Goal: Find specific page/section: Find specific page/section

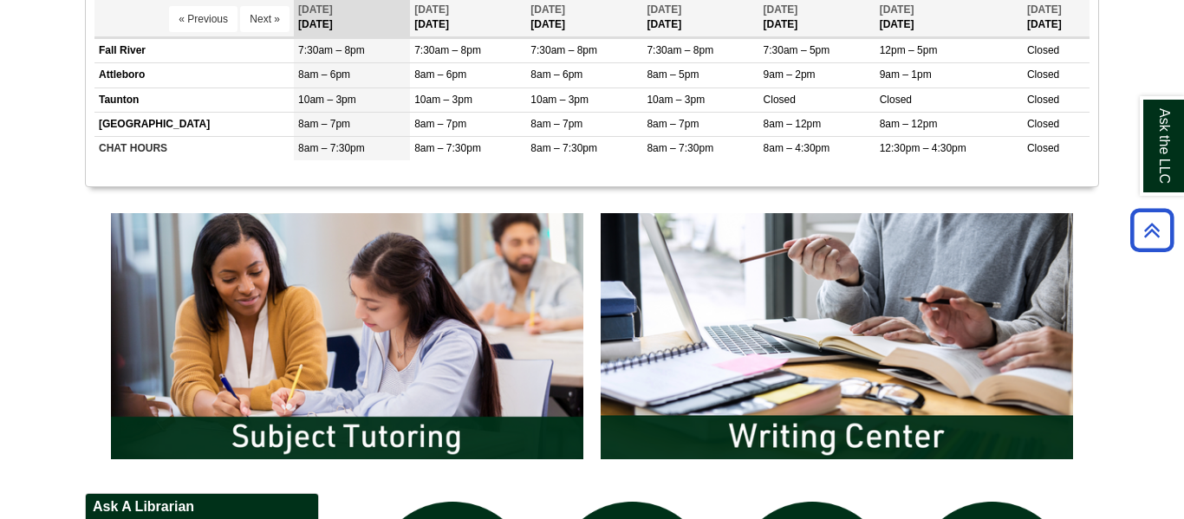
scroll to position [960, 0]
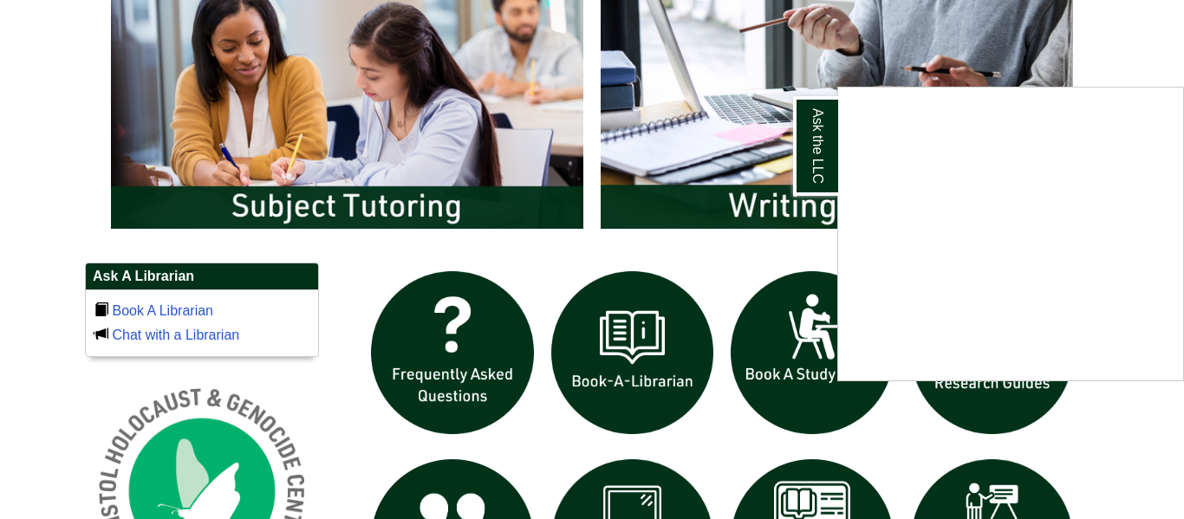
click at [392, 219] on div "Ask the LLC" at bounding box center [592, 259] width 1184 height 519
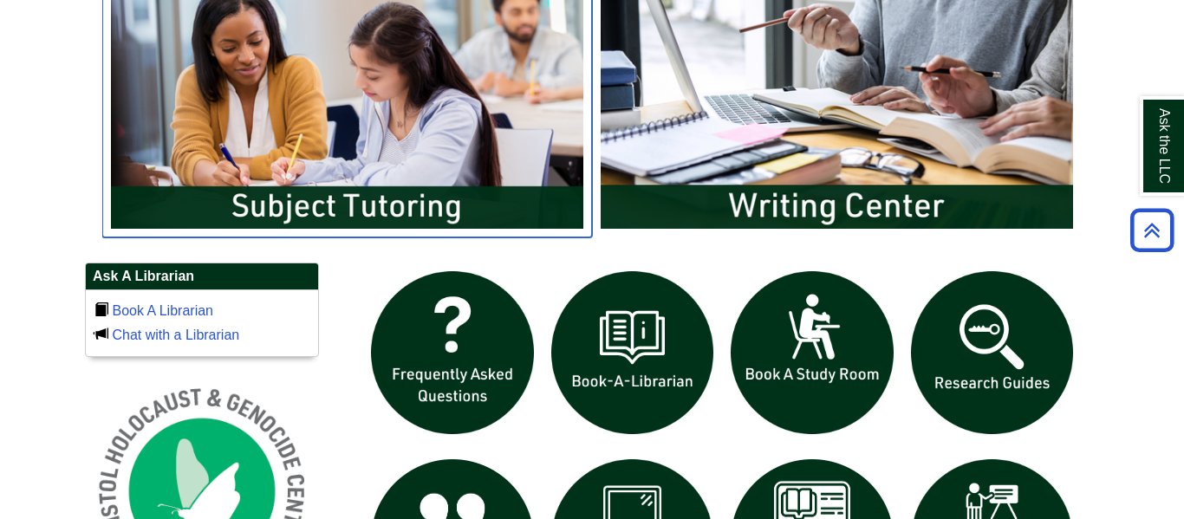
click at [362, 152] on img "slideshow" at bounding box center [347, 105] width 490 height 263
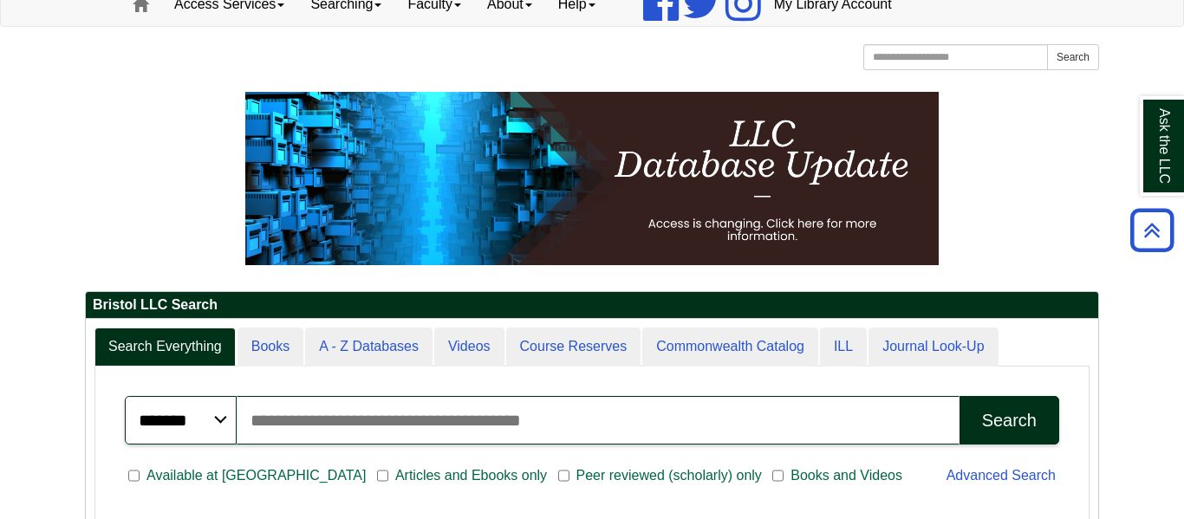
scroll to position [0, 0]
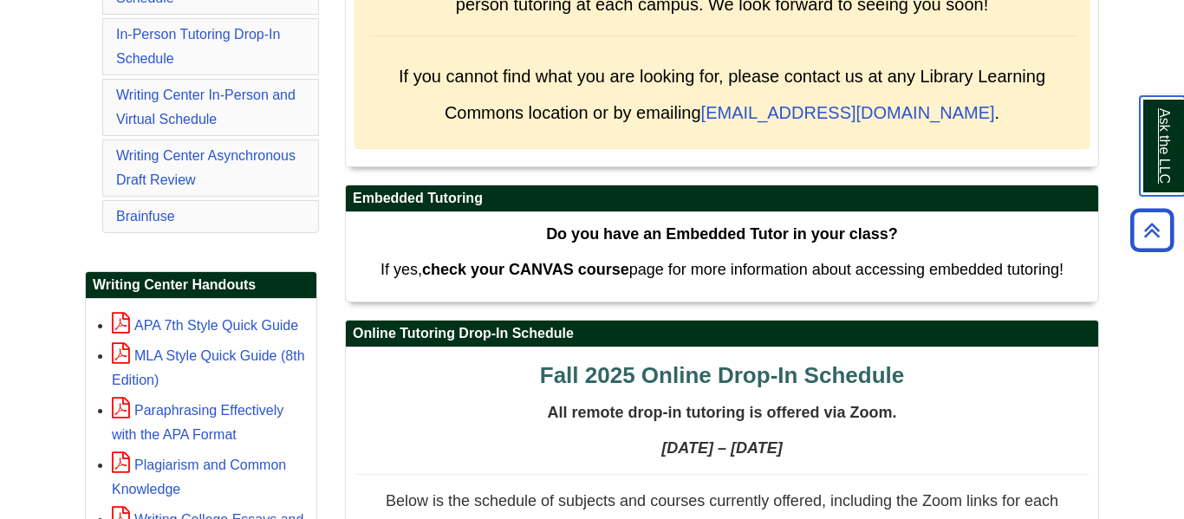
scroll to position [158, 0]
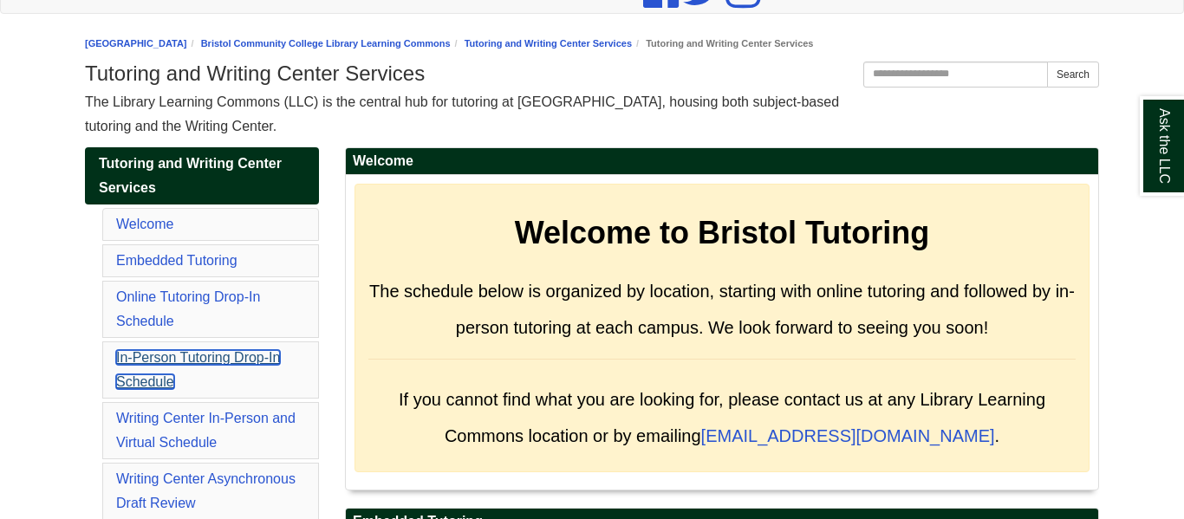
click at [195, 354] on link "In-Person Tutoring Drop-In Schedule" at bounding box center [198, 369] width 164 height 39
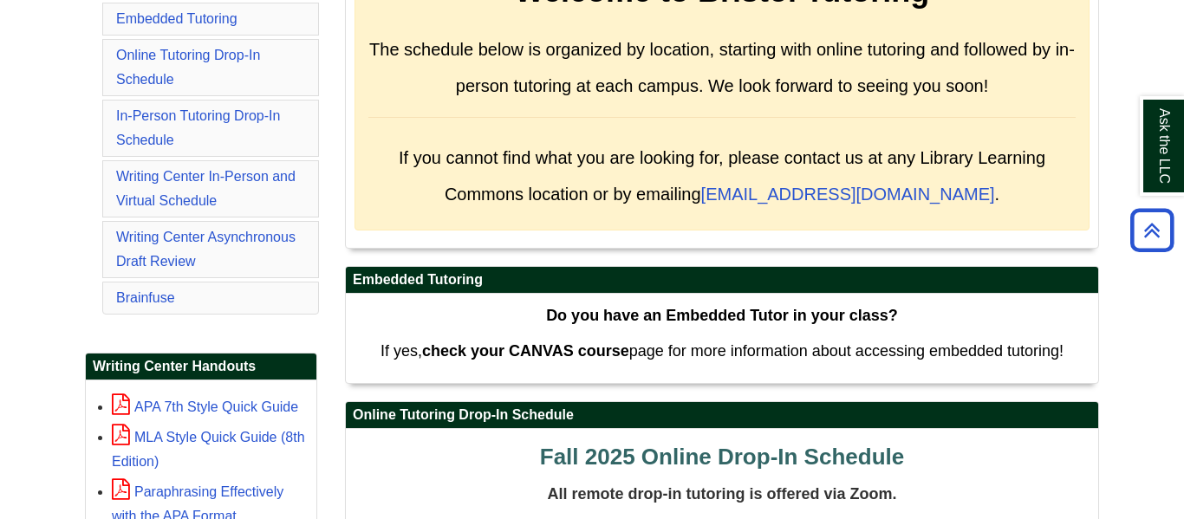
scroll to position [398, 0]
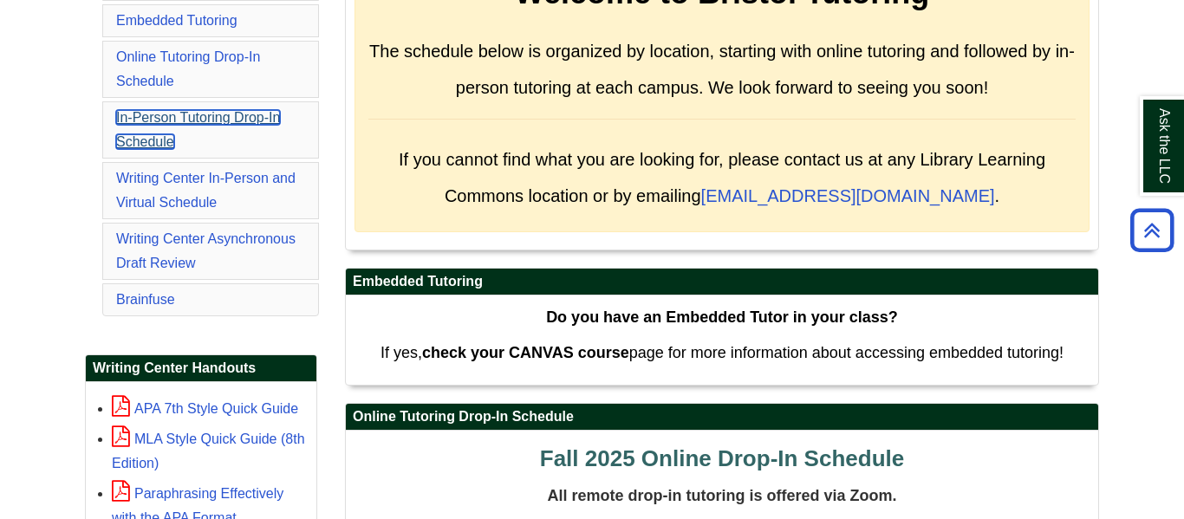
click at [121, 120] on link "In-Person Tutoring Drop-In Schedule" at bounding box center [198, 129] width 164 height 39
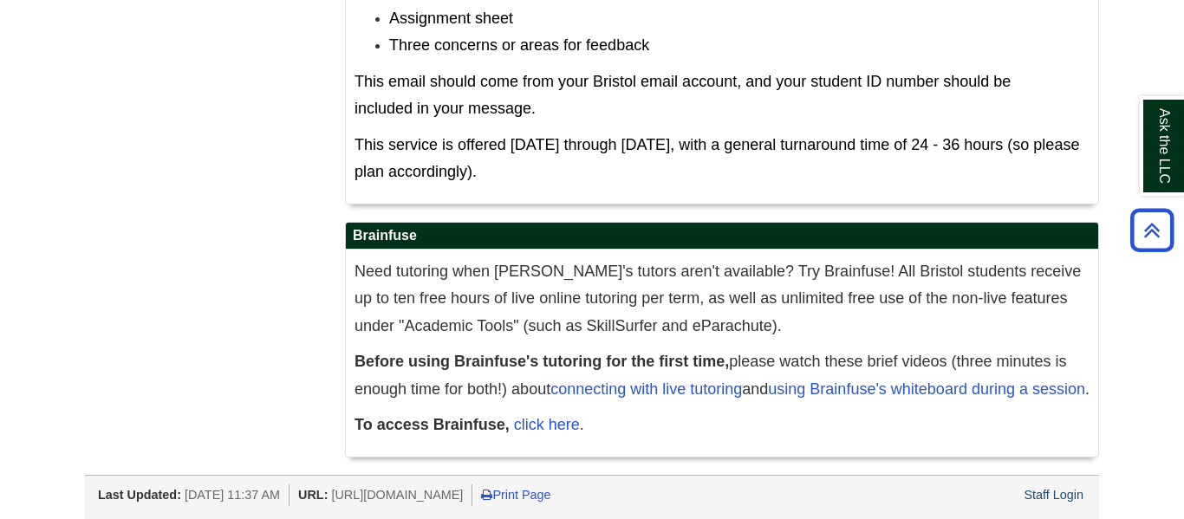
scroll to position [10216, 0]
